Goal: Manage account settings

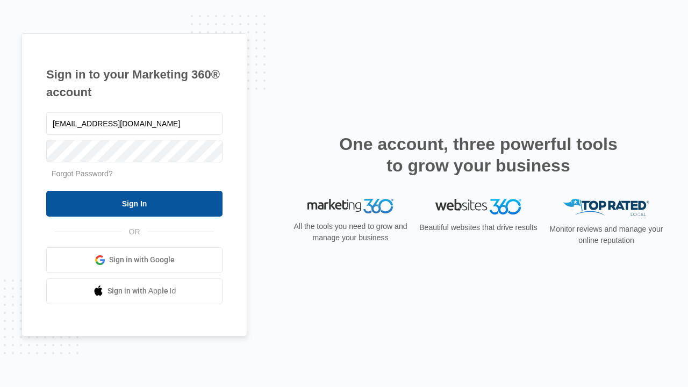
click at [134, 203] on input "Sign In" at bounding box center [134, 204] width 176 height 26
